Goal: Information Seeking & Learning: Learn about a topic

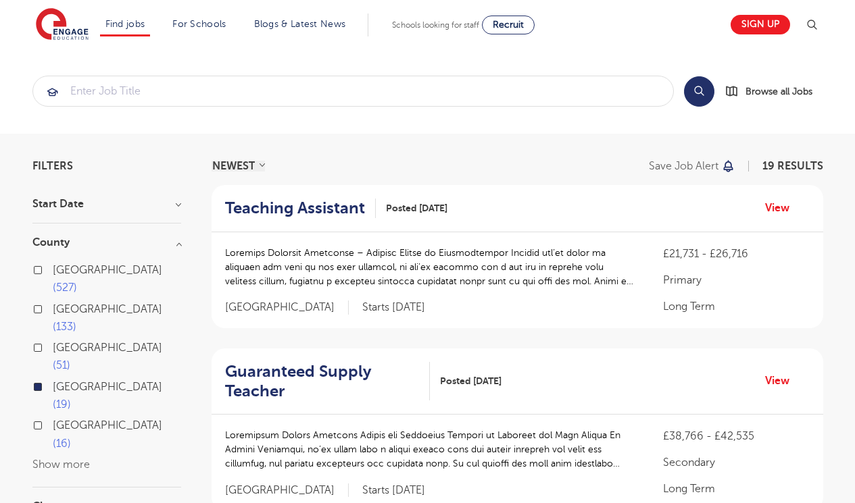
click at [56, 378] on div "West Sussex 19" at bounding box center [106, 397] width 149 height 39
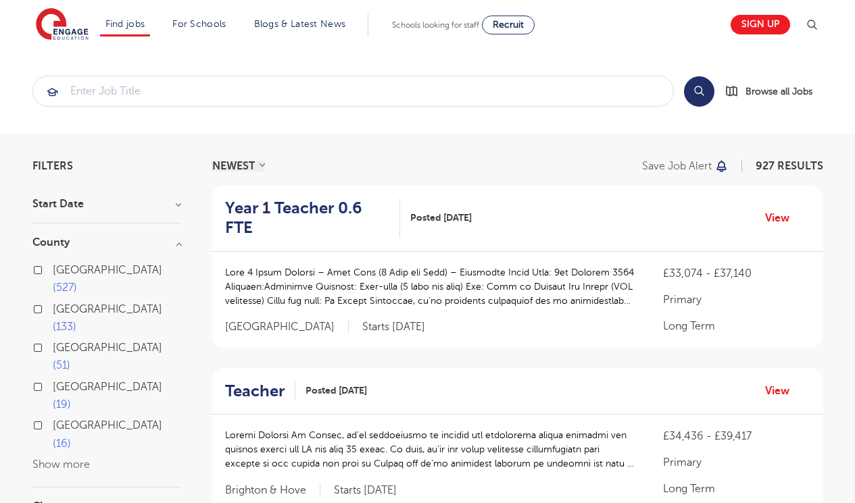
click at [78, 381] on span "[GEOGRAPHIC_DATA]" at bounding box center [107, 387] width 109 height 12
click at [61, 381] on input "West Sussex 19" at bounding box center [57, 385] width 9 height 9
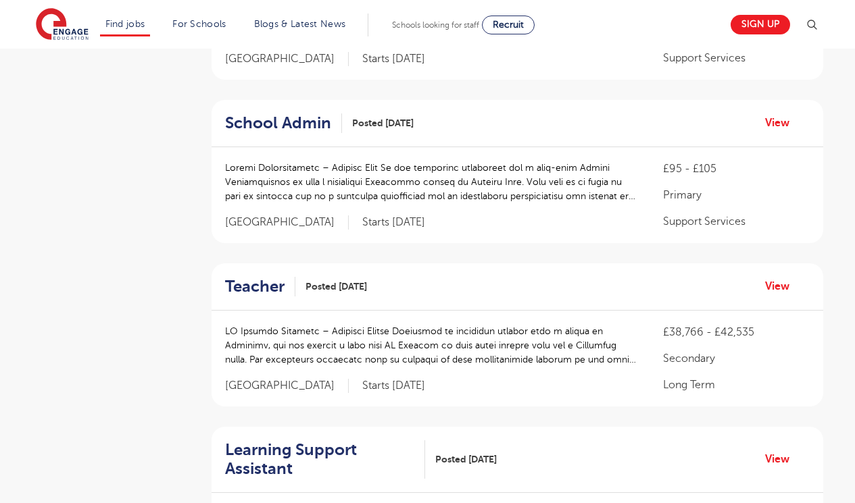
scroll to position [1580, 0]
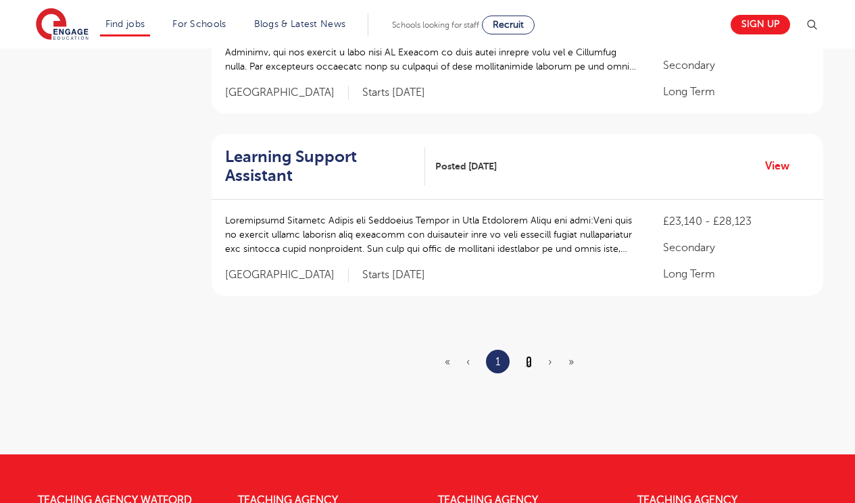
click at [528, 361] on link "2" at bounding box center [529, 362] width 6 height 12
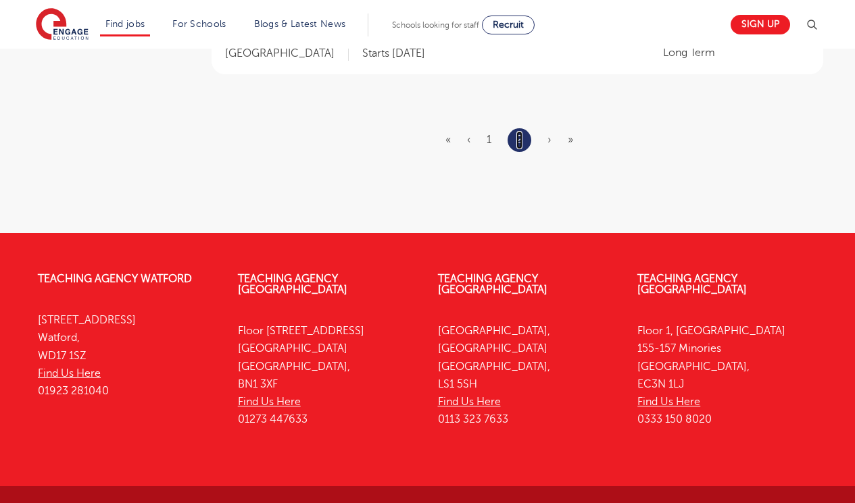
scroll to position [0, 0]
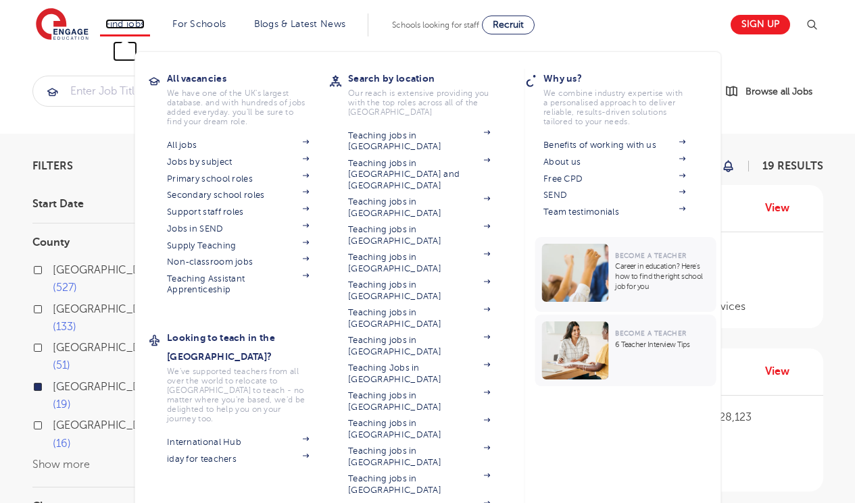
click at [145, 26] on link "Find jobs" at bounding box center [125, 24] width 40 height 10
